Goal: Information Seeking & Learning: Learn about a topic

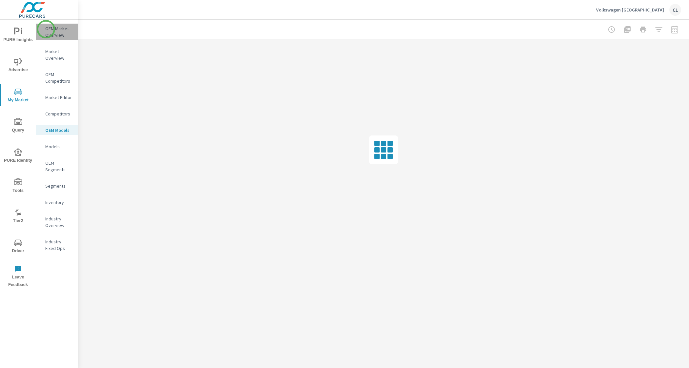
click at [46, 29] on p "OEM Market Overview" at bounding box center [58, 31] width 27 height 13
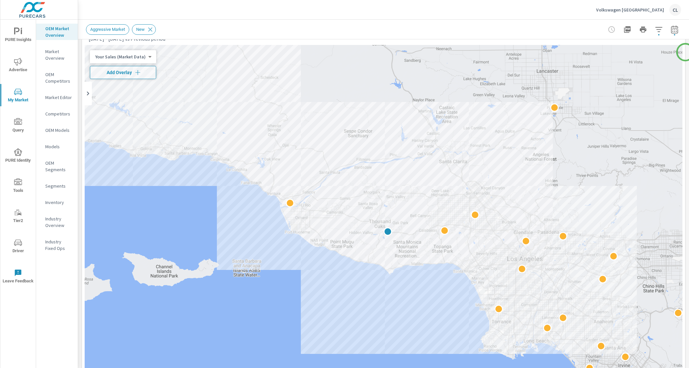
scroll to position [23, 0]
click at [128, 56] on body "PURE Insights Advertise My Market Query PURE Identity Tools Tier2 Driver Leave …" at bounding box center [344, 184] width 689 height 368
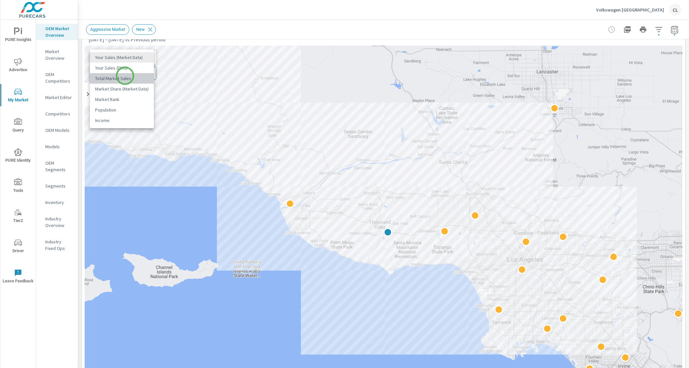
click at [125, 76] on li "Total Market Sales" at bounding box center [122, 78] width 64 height 11
click at [127, 74] on span "Add Overlay" at bounding box center [119, 73] width 52 height 7
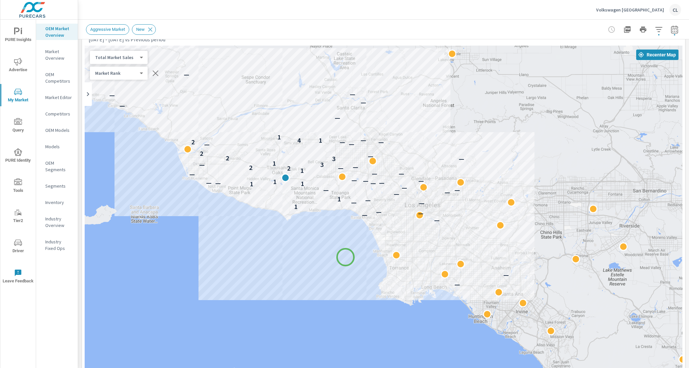
drag, startPoint x: 448, startPoint y: 312, endPoint x: 346, endPoint y: 257, distance: 116.6
click at [346, 257] on div "— — — — — — 1 — — — 1 — — — — — — 1 1 — — — — 1 — — — — — — 1 2 — 2 — — 3 1 3 —…" at bounding box center [556, 346] width 551 height 345
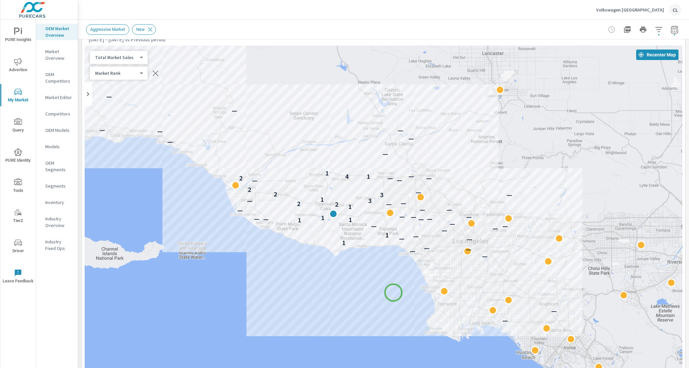
drag, startPoint x: 346, startPoint y: 257, endPoint x: 393, endPoint y: 293, distance: 59.6
click at [393, 293] on div "— — — — — — — 1 — — — 1 — — — — — — 1 1 — — — — 1 — — — — — — 1 2 — 2 — — 3 1 3…" at bounding box center [384, 228] width 598 height 365
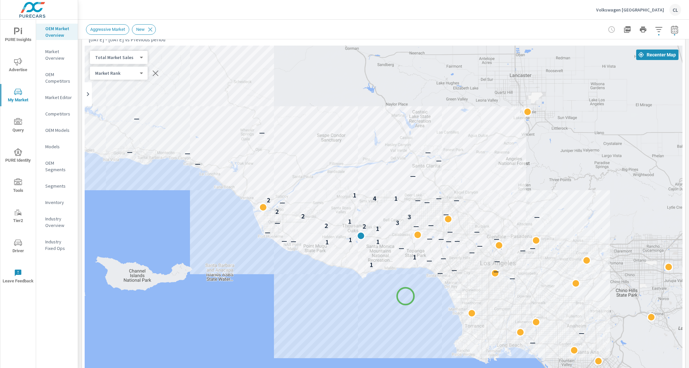
drag, startPoint x: 378, startPoint y: 275, endPoint x: 406, endPoint y: 296, distance: 34.8
click at [406, 296] on div "— — — — — — 1 — — — 1 — — — — — — 1 1 — — — — 1 — — — — — — 1 2 — 2 — — 3 1 3 —…" at bounding box center [384, 228] width 598 height 365
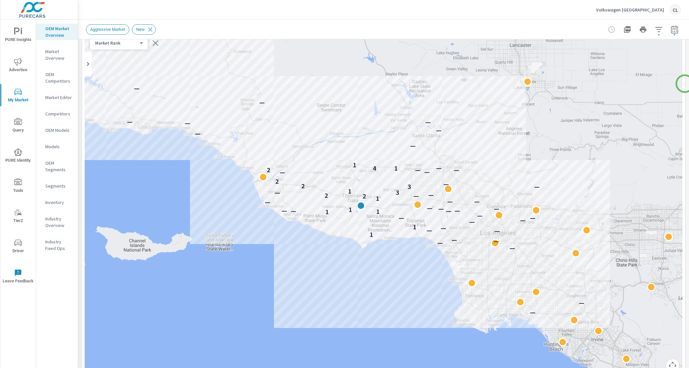
scroll to position [54, 0]
click at [668, 362] on button "Map camera controls" at bounding box center [672, 365] width 13 height 13
click at [650, 330] on button "Zoom in" at bounding box center [656, 332] width 13 height 13
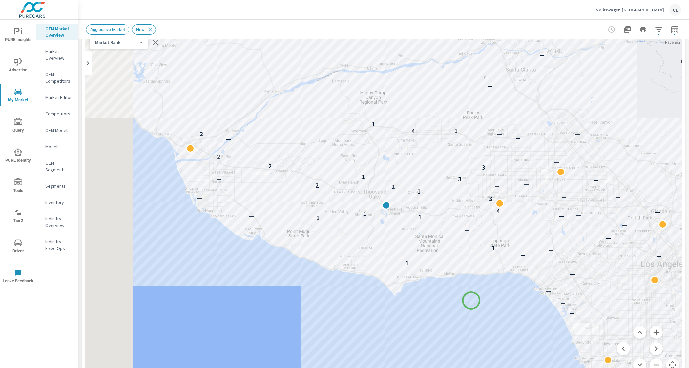
drag, startPoint x: 417, startPoint y: 304, endPoint x: 472, endPoint y: 300, distance: 54.6
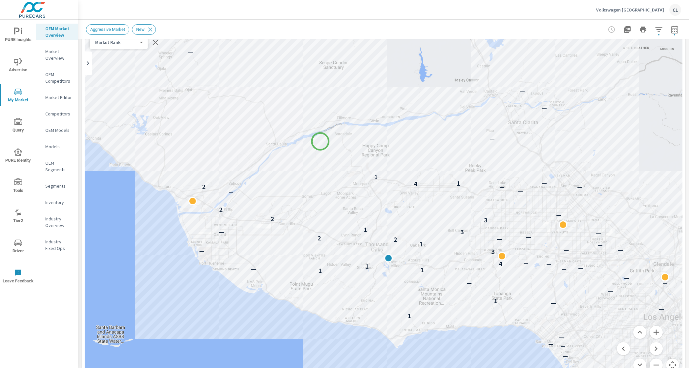
drag, startPoint x: 319, startPoint y: 87, endPoint x: 320, endPoint y: 141, distance: 54.5
click at [320, 141] on div "— — — — — — — — — — 1 — — — 1 — — — — — — 1 1 — — — — 1 — — 4 — 3 — — — — 1 2 —…" at bounding box center [384, 197] width 598 height 365
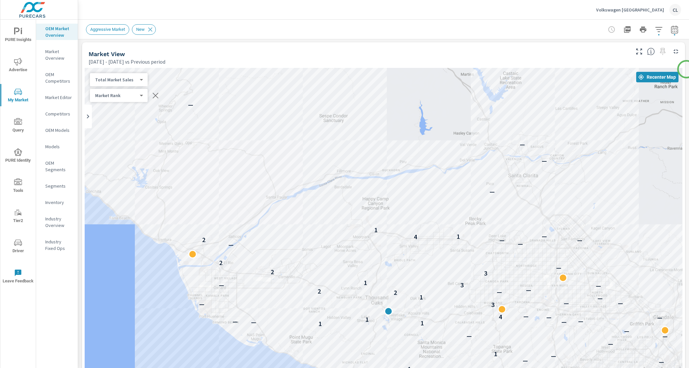
scroll to position [2, 0]
click at [671, 29] on icon "button" at bounding box center [675, 30] width 8 height 8
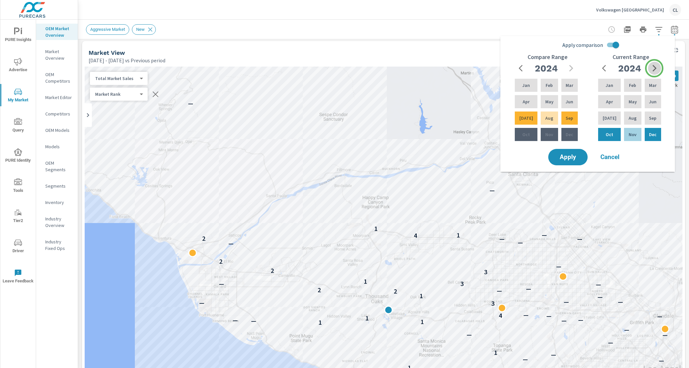
click at [654, 68] on icon "button" at bounding box center [655, 68] width 8 height 8
click at [653, 100] on p "Jun" at bounding box center [653, 101] width 8 height 7
click at [631, 120] on p "Aug" at bounding box center [633, 118] width 8 height 7
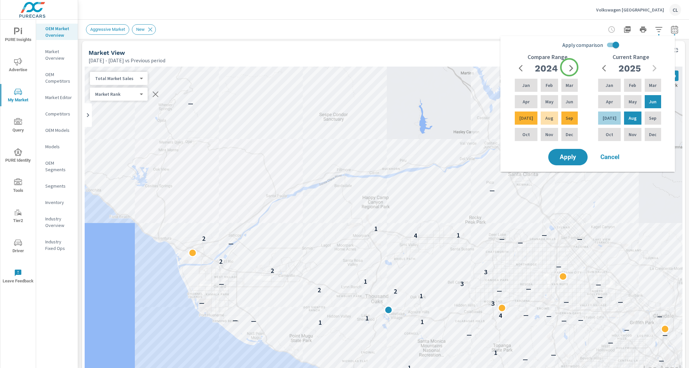
click at [569, 66] on icon "button" at bounding box center [571, 68] width 8 height 8
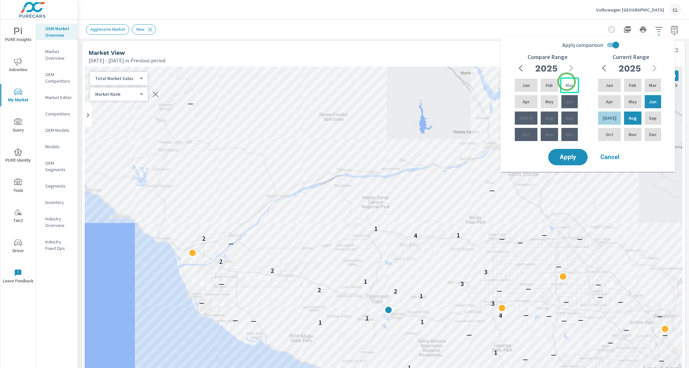
click at [567, 82] on p "Mar" at bounding box center [570, 85] width 8 height 7
click at [546, 101] on p "May" at bounding box center [549, 101] width 8 height 7
click at [564, 156] on span "Apply" at bounding box center [568, 157] width 27 height 6
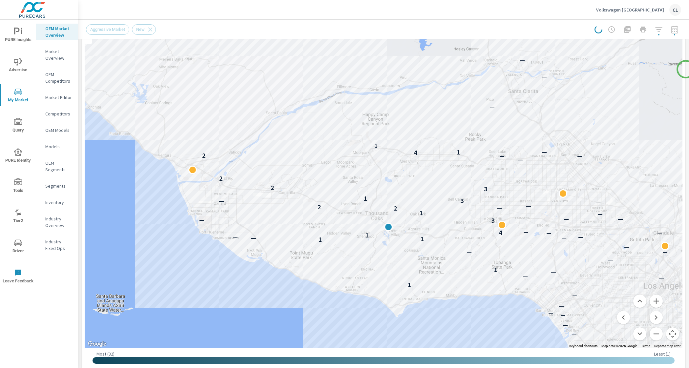
scroll to position [86, 0]
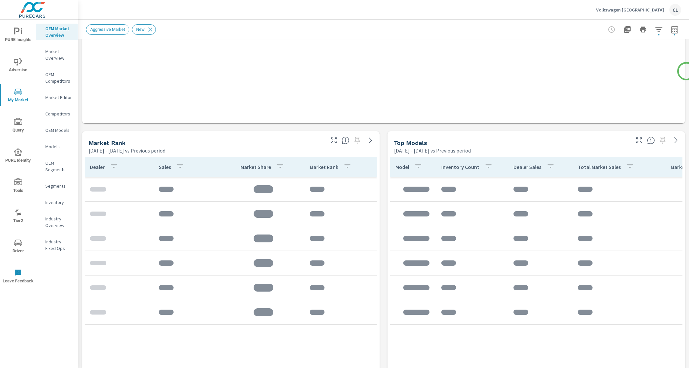
scroll to position [337, 0]
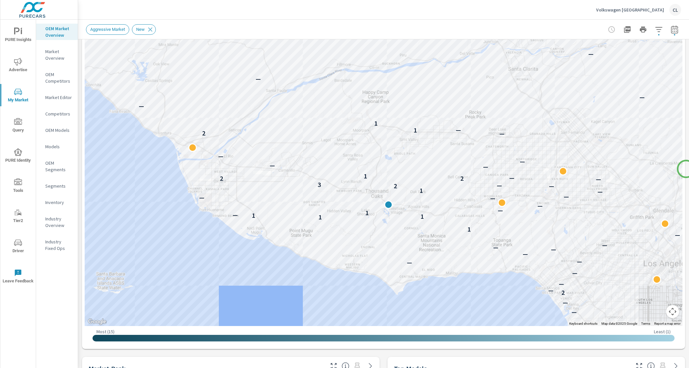
scroll to position [101, 0]
